Goal: Task Accomplishment & Management: Complete application form

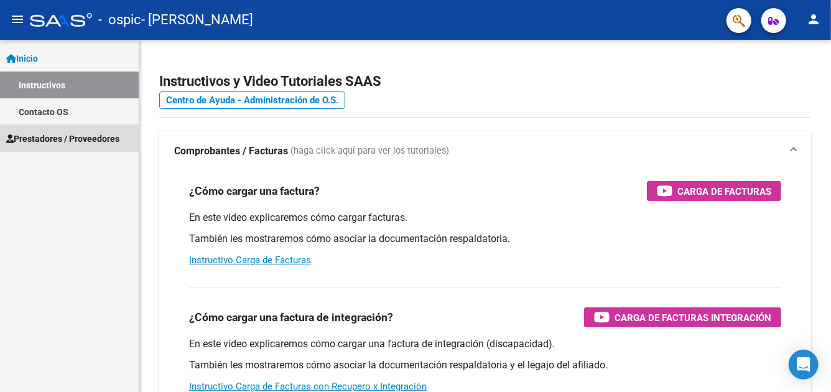
click at [92, 140] on span "Prestadores / Proveedores" at bounding box center [62, 139] width 113 height 14
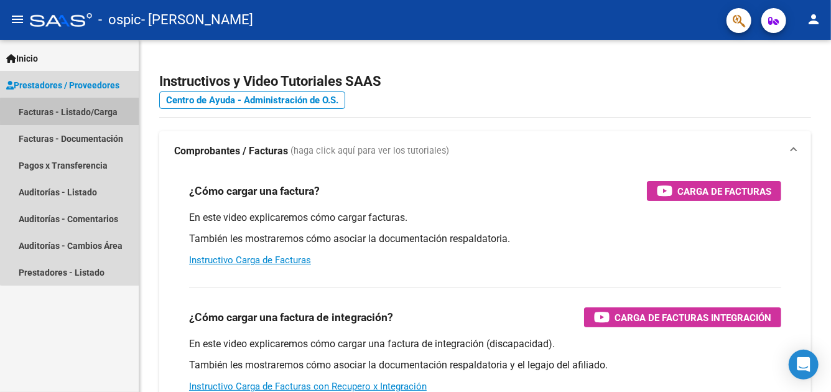
click at [88, 111] on link "Facturas - Listado/Carga" at bounding box center [69, 111] width 139 height 27
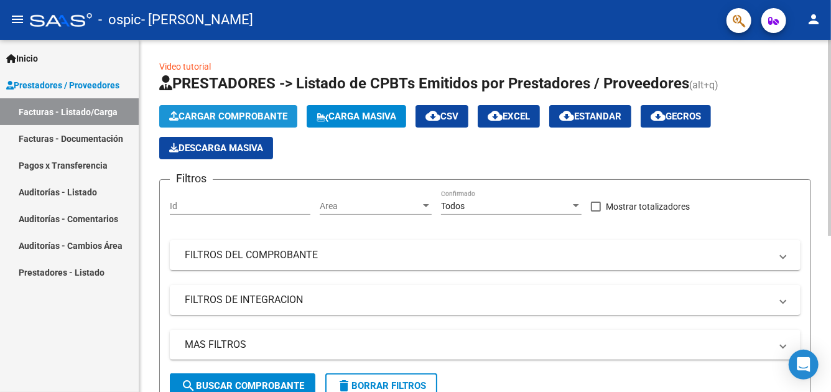
click at [221, 117] on span "Cargar Comprobante" at bounding box center [228, 116] width 118 height 11
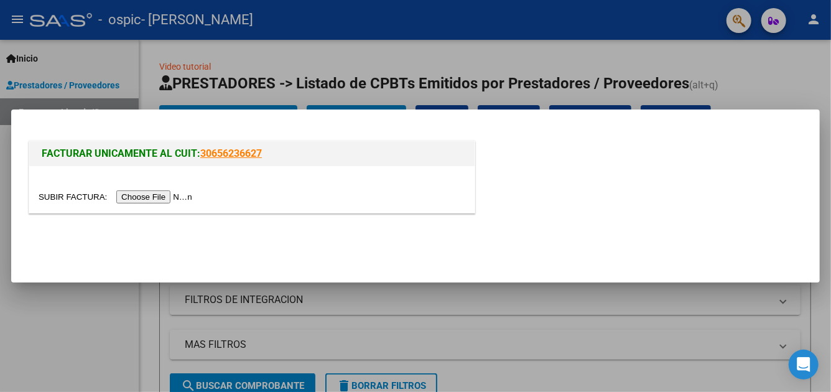
click at [182, 196] on input "file" at bounding box center [117, 196] width 157 height 13
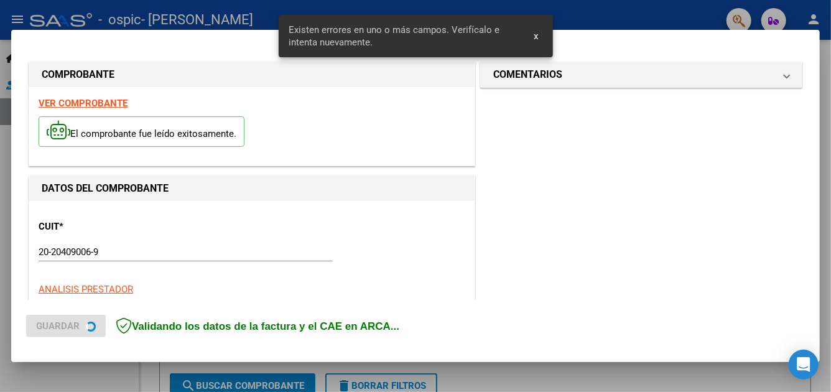
scroll to position [304, 0]
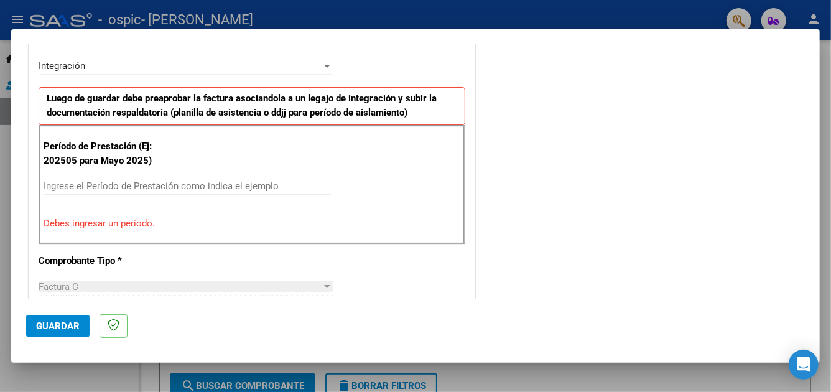
click at [324, 63] on div at bounding box center [326, 66] width 11 height 10
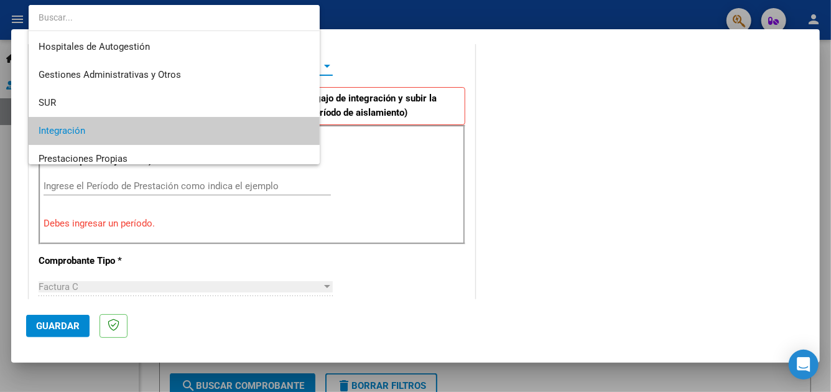
scroll to position [65, 0]
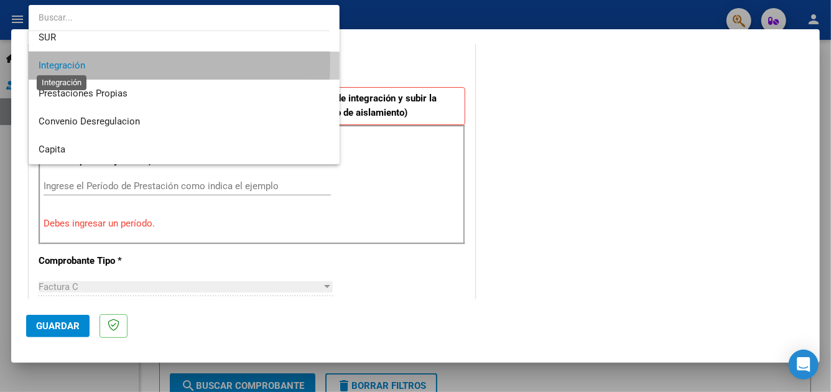
click at [83, 61] on span "Integración" at bounding box center [62, 65] width 47 height 11
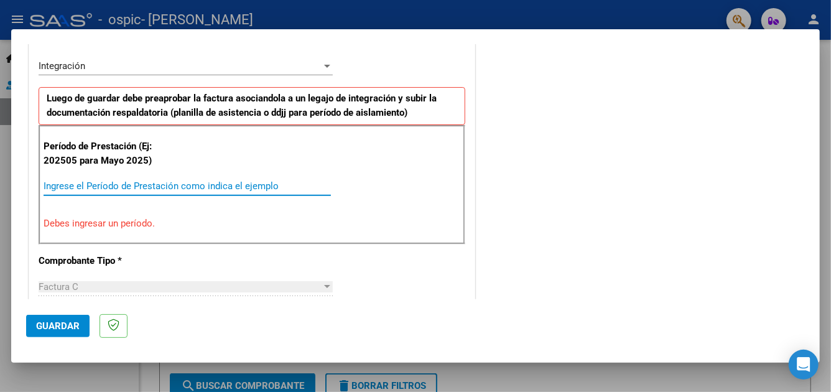
click at [122, 182] on input "Ingrese el Período de Prestación como indica el ejemplo" at bounding box center [187, 185] width 287 height 11
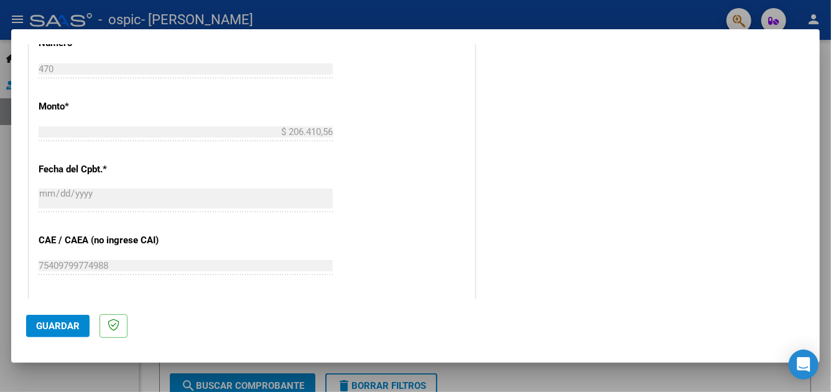
scroll to position [677, 0]
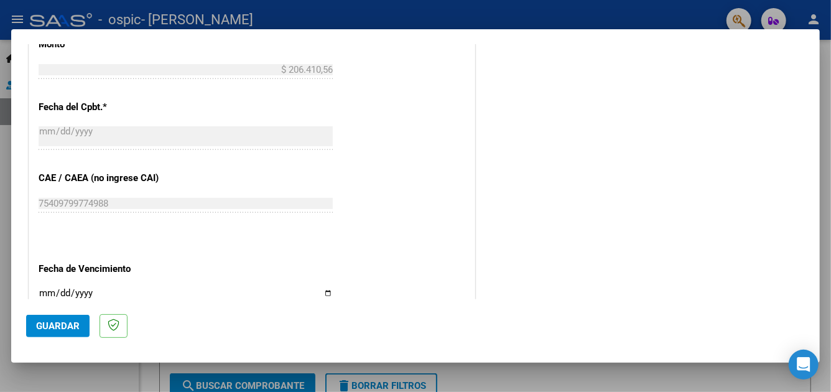
type input "202509"
click at [325, 289] on input "Ingresar la fecha" at bounding box center [186, 298] width 294 height 20
type input "[DATE]"
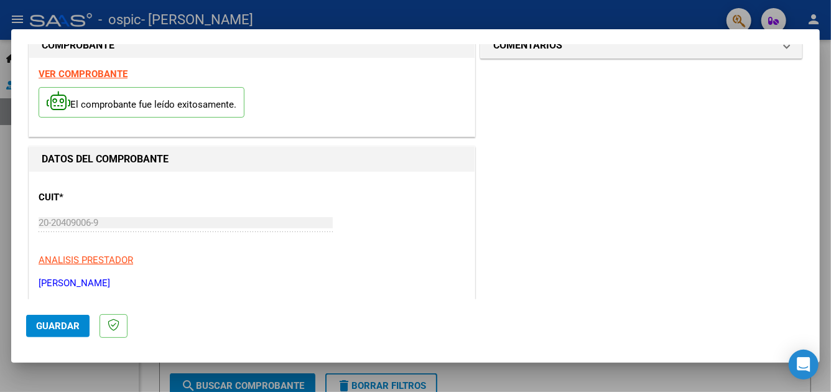
scroll to position [0, 0]
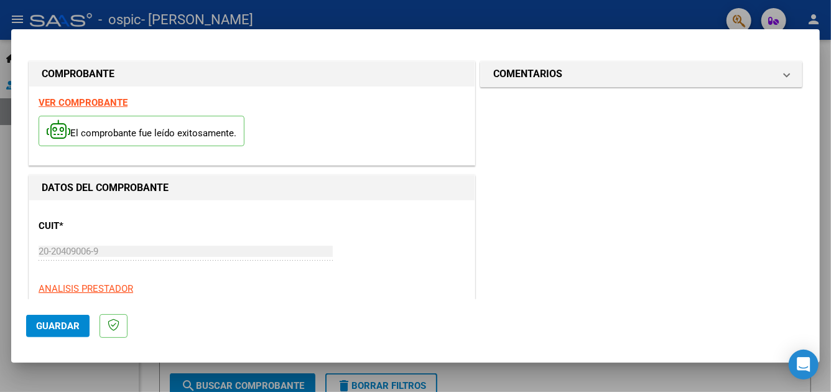
click at [52, 324] on span "Guardar" at bounding box center [58, 325] width 44 height 11
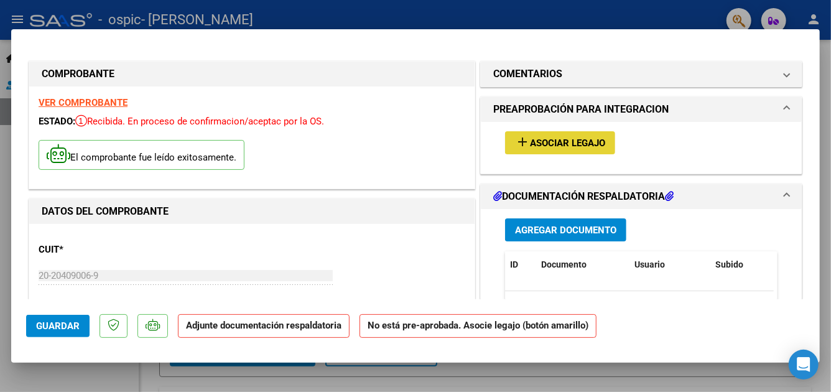
click at [541, 143] on span "Asociar Legajo" at bounding box center [567, 142] width 75 height 11
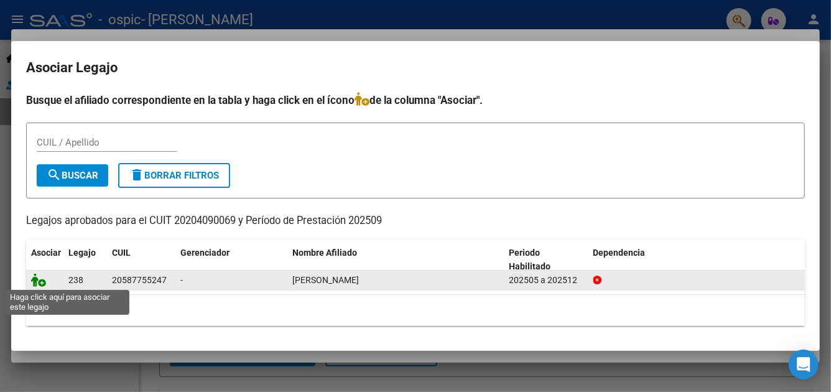
click at [41, 282] on icon at bounding box center [38, 280] width 15 height 14
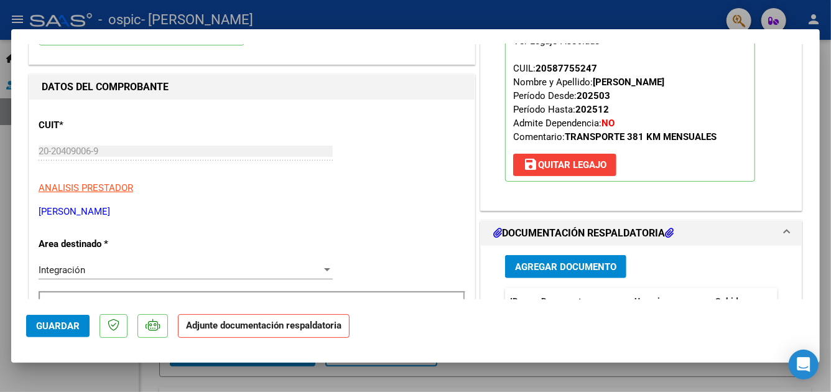
scroll to position [186, 0]
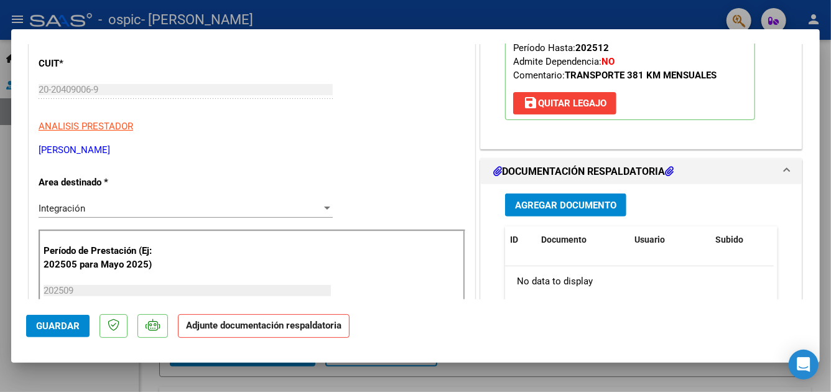
click at [551, 203] on span "Agregar Documento" at bounding box center [565, 205] width 101 height 11
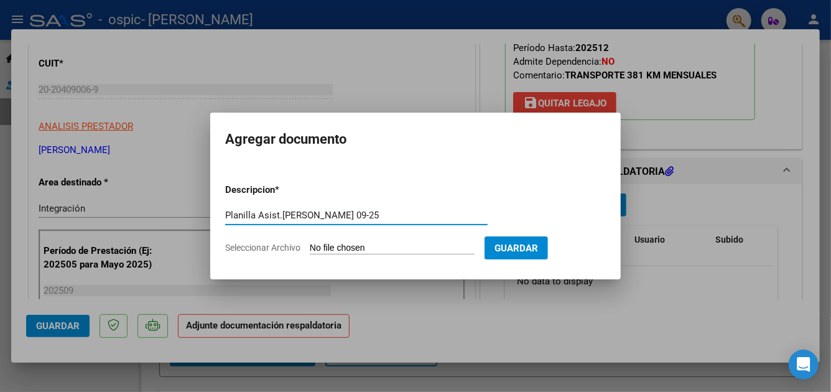
type input "Planilla Asist.[PERSON_NAME] 09-25"
click at [349, 247] on input "Seleccionar Archivo" at bounding box center [392, 248] width 165 height 12
type input "C:\fakepath\Planilla Asist.[PERSON_NAME] 09-25.pdf"
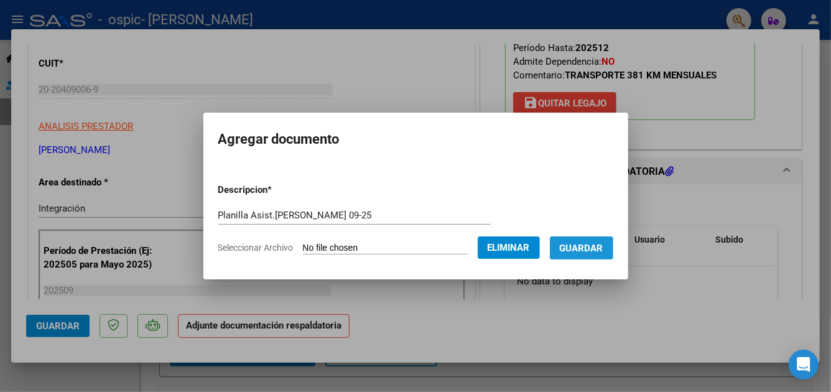
click at [592, 242] on span "Guardar" at bounding box center [581, 247] width 44 height 11
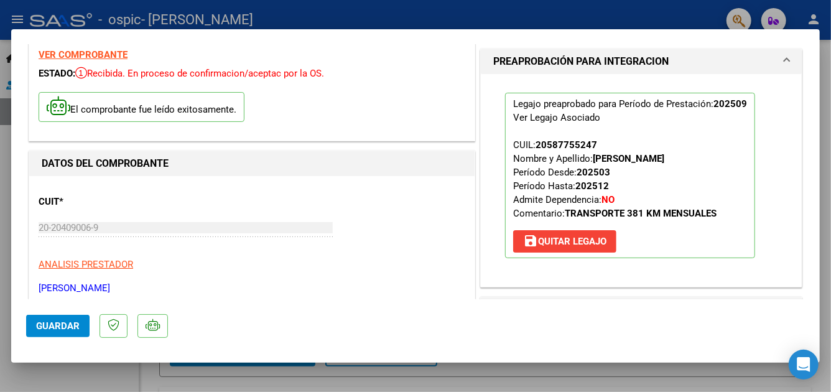
scroll to position [0, 0]
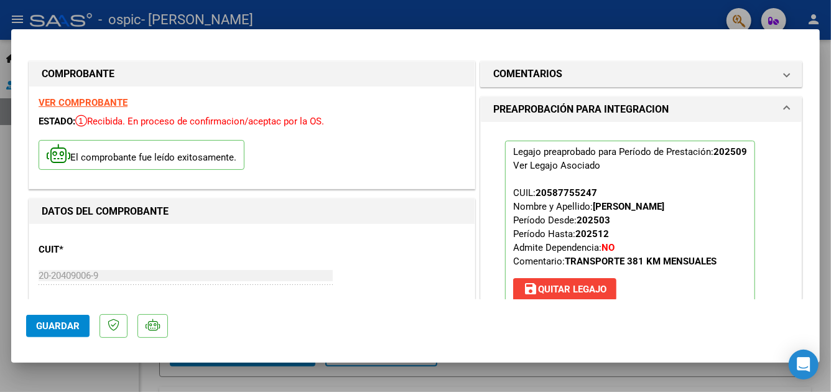
type input "$ 0,00"
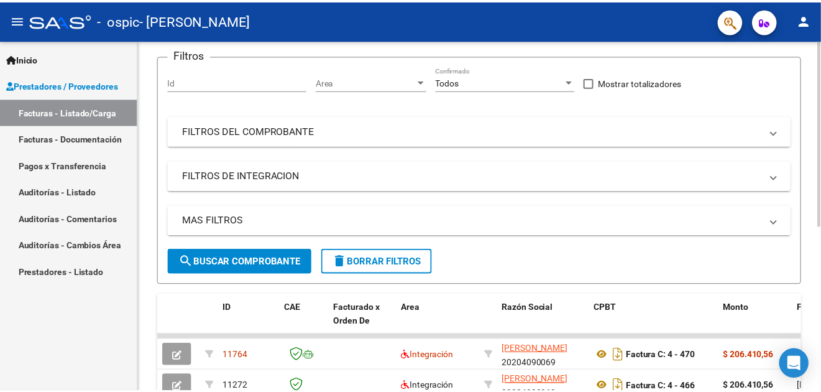
scroll to position [249, 0]
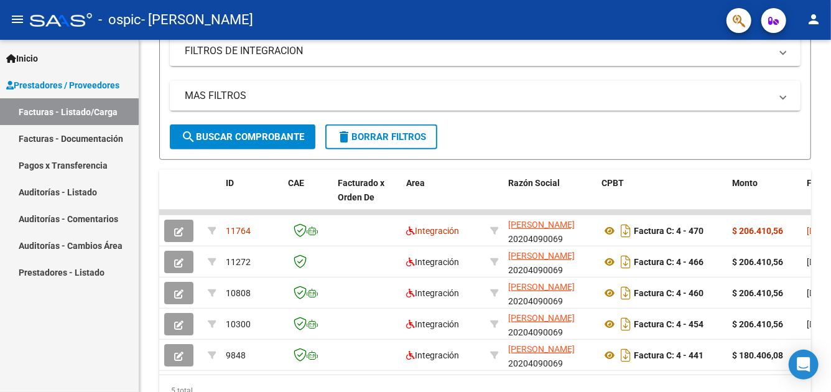
click at [817, 16] on mat-icon "person" at bounding box center [813, 19] width 15 height 15
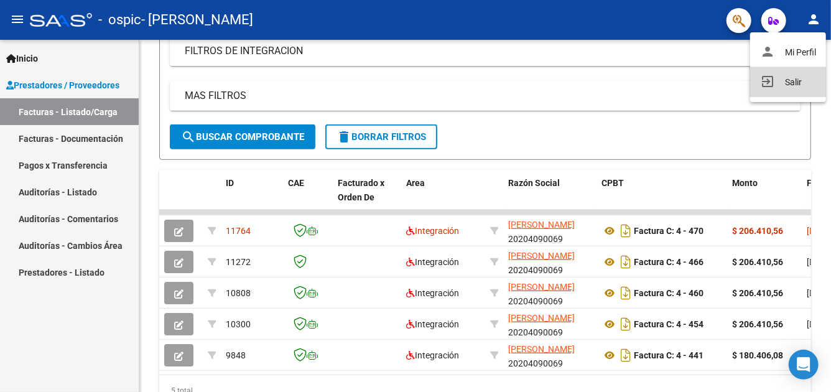
click at [785, 81] on button "exit_to_app Salir" at bounding box center [788, 82] width 76 height 30
